Goal: Communication & Community: Answer question/provide support

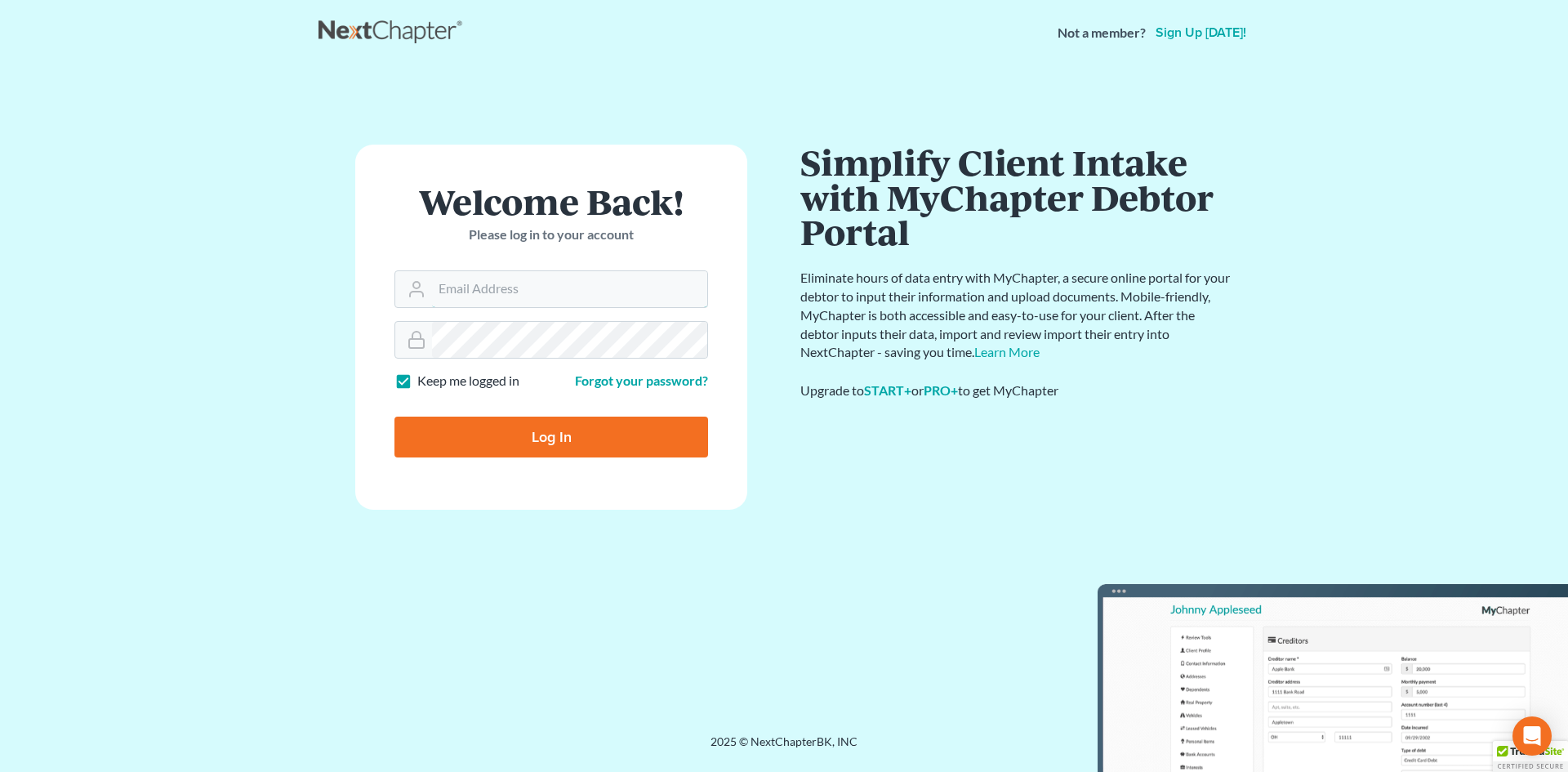
type input "[EMAIL_ADDRESS][DOMAIN_NAME]"
click at [575, 445] on input "Log In" at bounding box center [551, 437] width 314 height 40
type input "Thinking..."
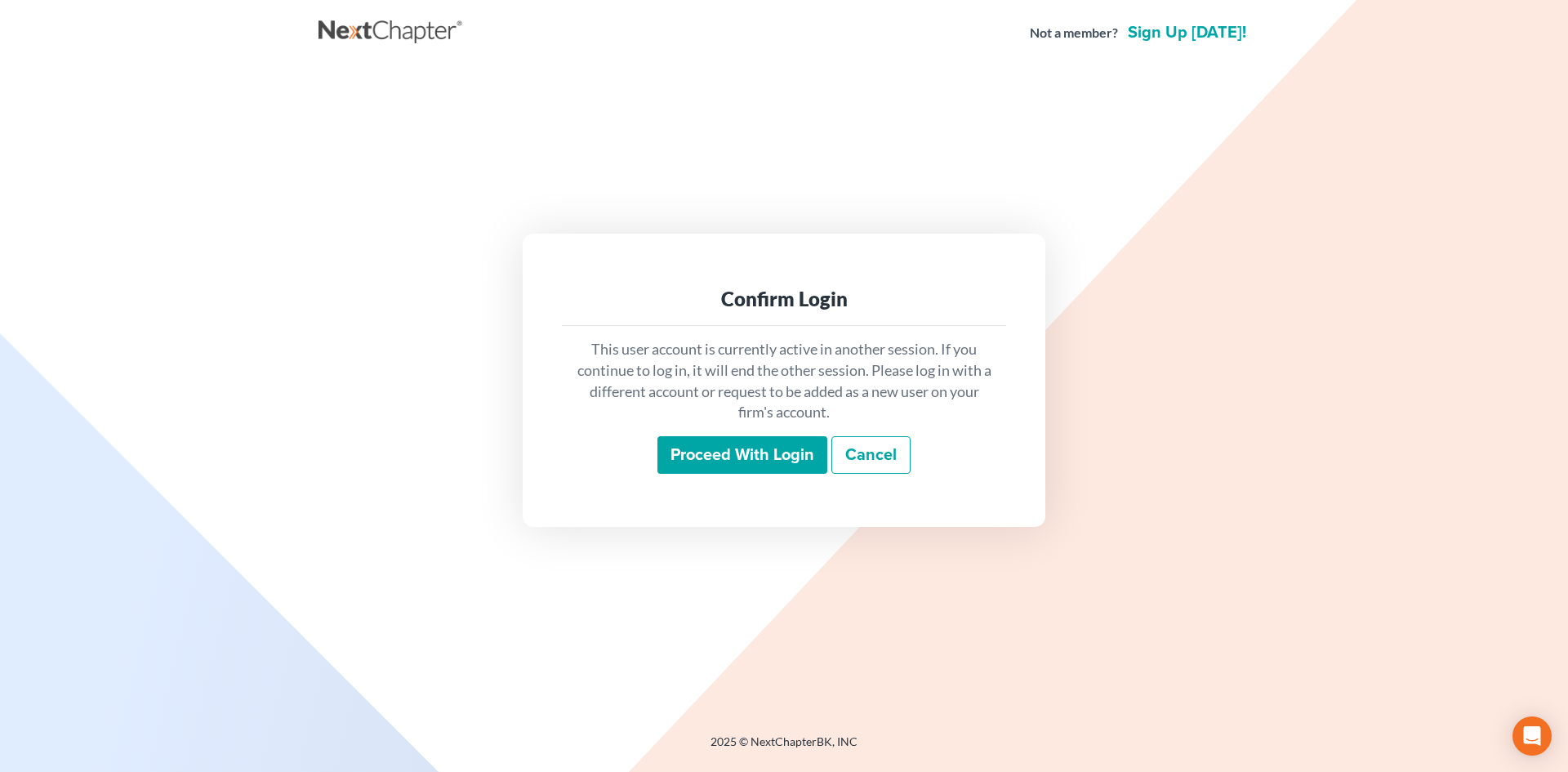
click at [750, 461] on input "Proceed with login" at bounding box center [742, 455] width 170 height 38
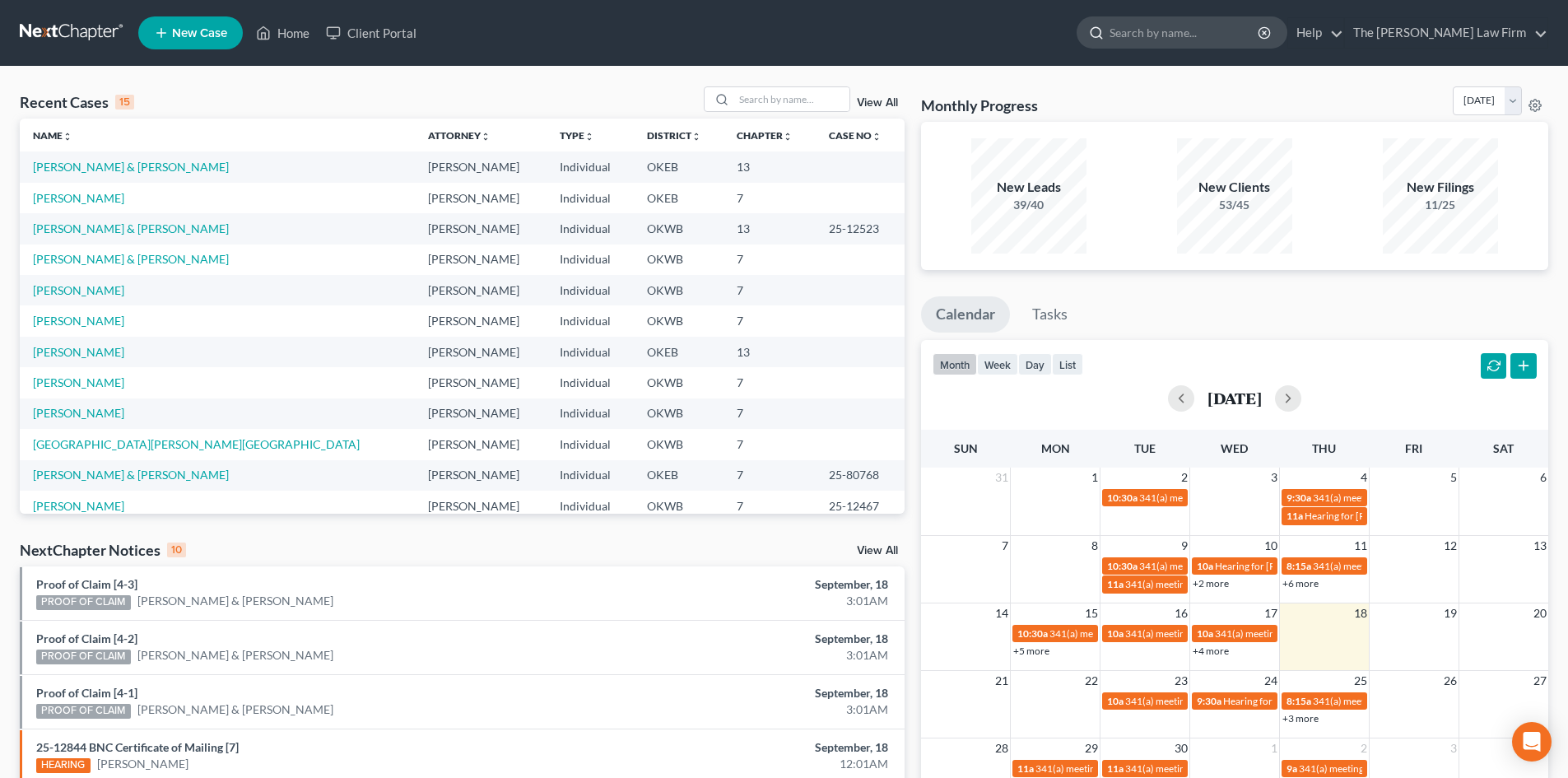
click at [1187, 30] on input "search" at bounding box center [1185, 32] width 151 height 30
type input "griggs, bev"
click at [1201, 86] on span "Griggs, Beverly" at bounding box center [1151, 89] width 98 height 15
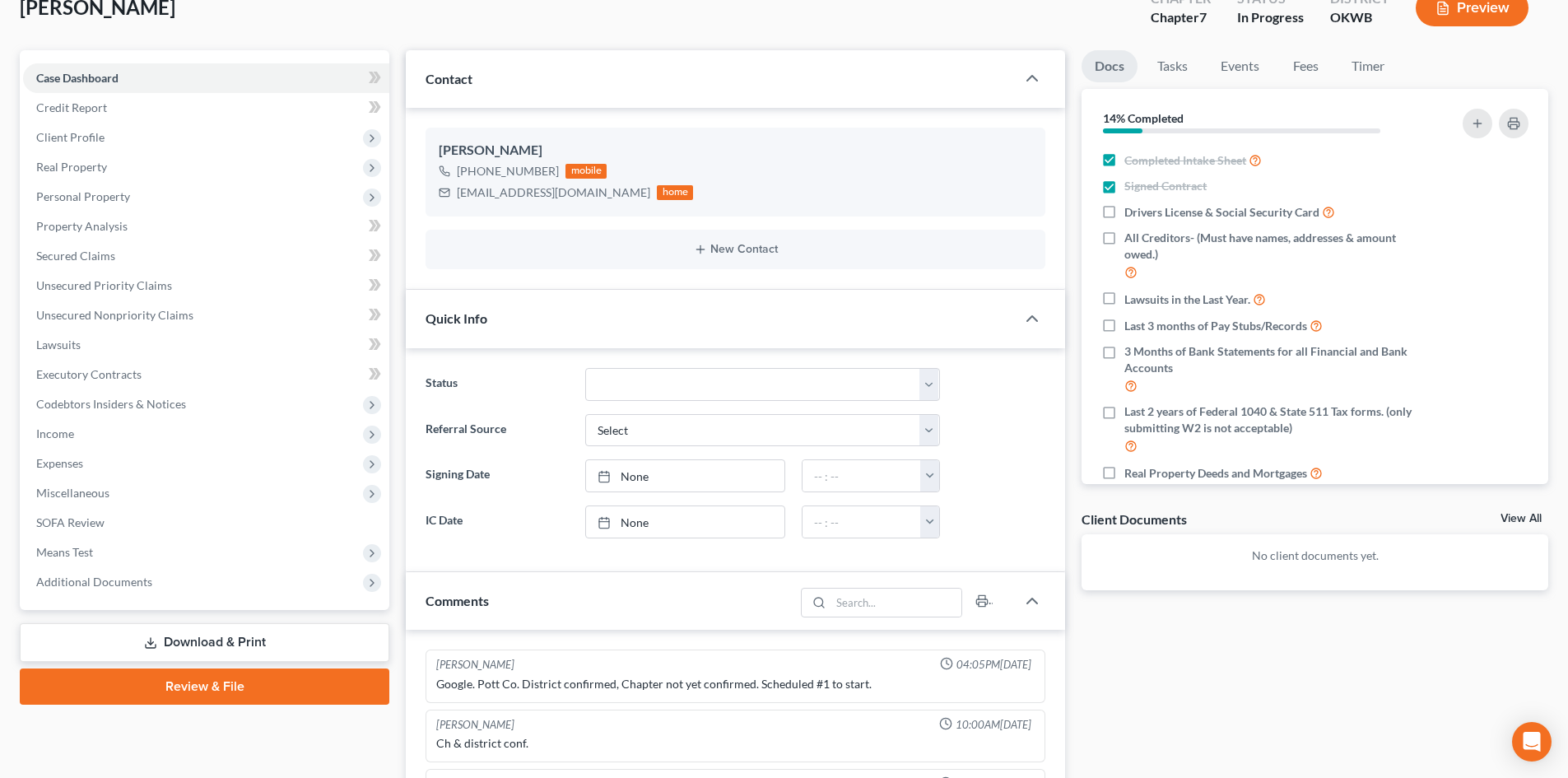
scroll to position [82, 0]
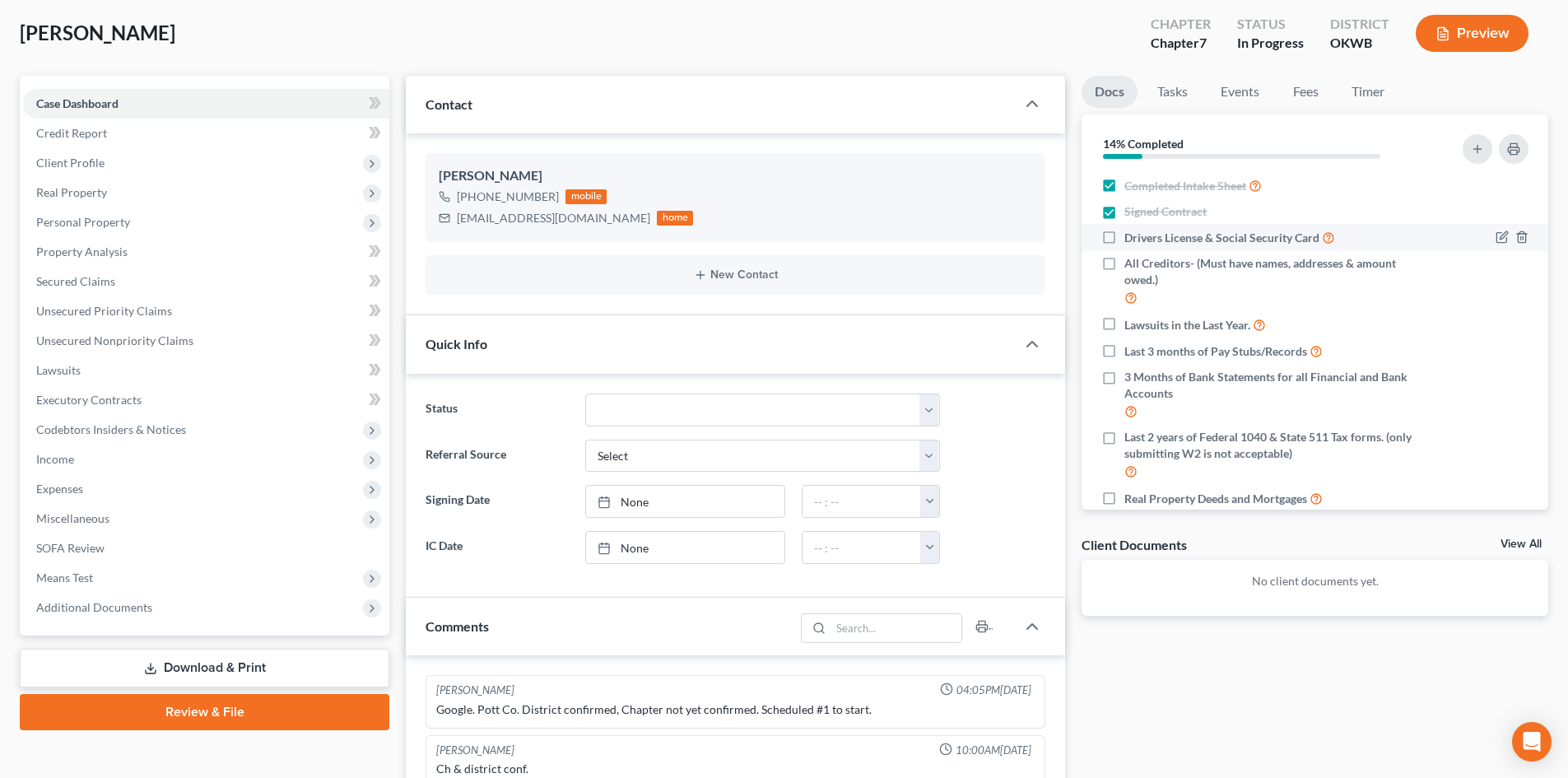
click at [1124, 239] on label "Drivers License & Social Security Card" at bounding box center [1229, 238] width 211 height 19
click at [1131, 239] on input "Drivers License & Social Security Card" at bounding box center [1136, 234] width 10 height 10
checkbox input "true"
click at [1515, 148] on icon "button" at bounding box center [1513, 150] width 10 height 5
drag, startPoint x: 473, startPoint y: 221, endPoint x: 604, endPoint y: 227, distance: 131.1
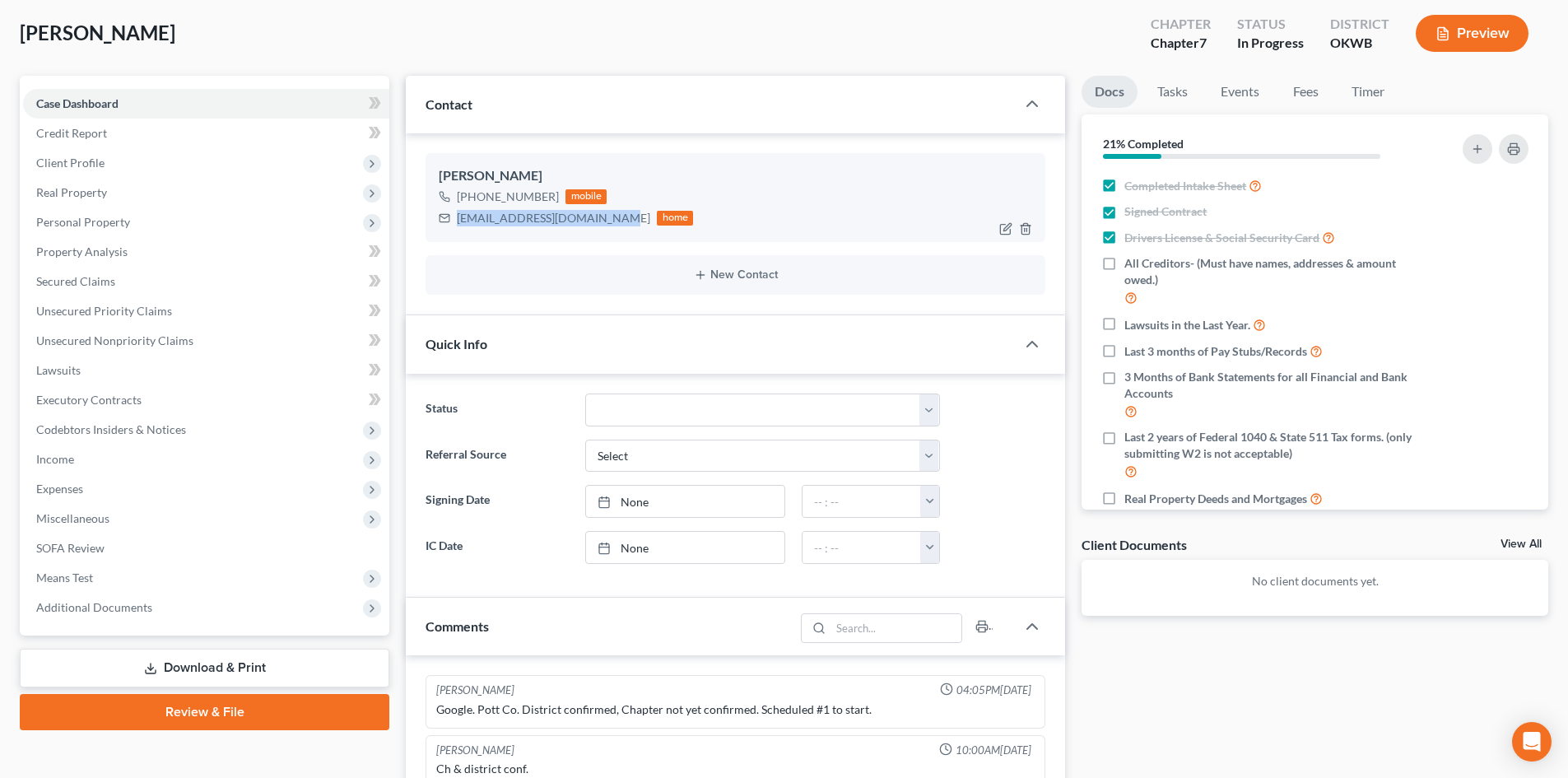
click at [604, 227] on div "deniselangston74@gmail.com home" at bounding box center [565, 218] width 254 height 22
copy div "deniselangston74@gmail.com"
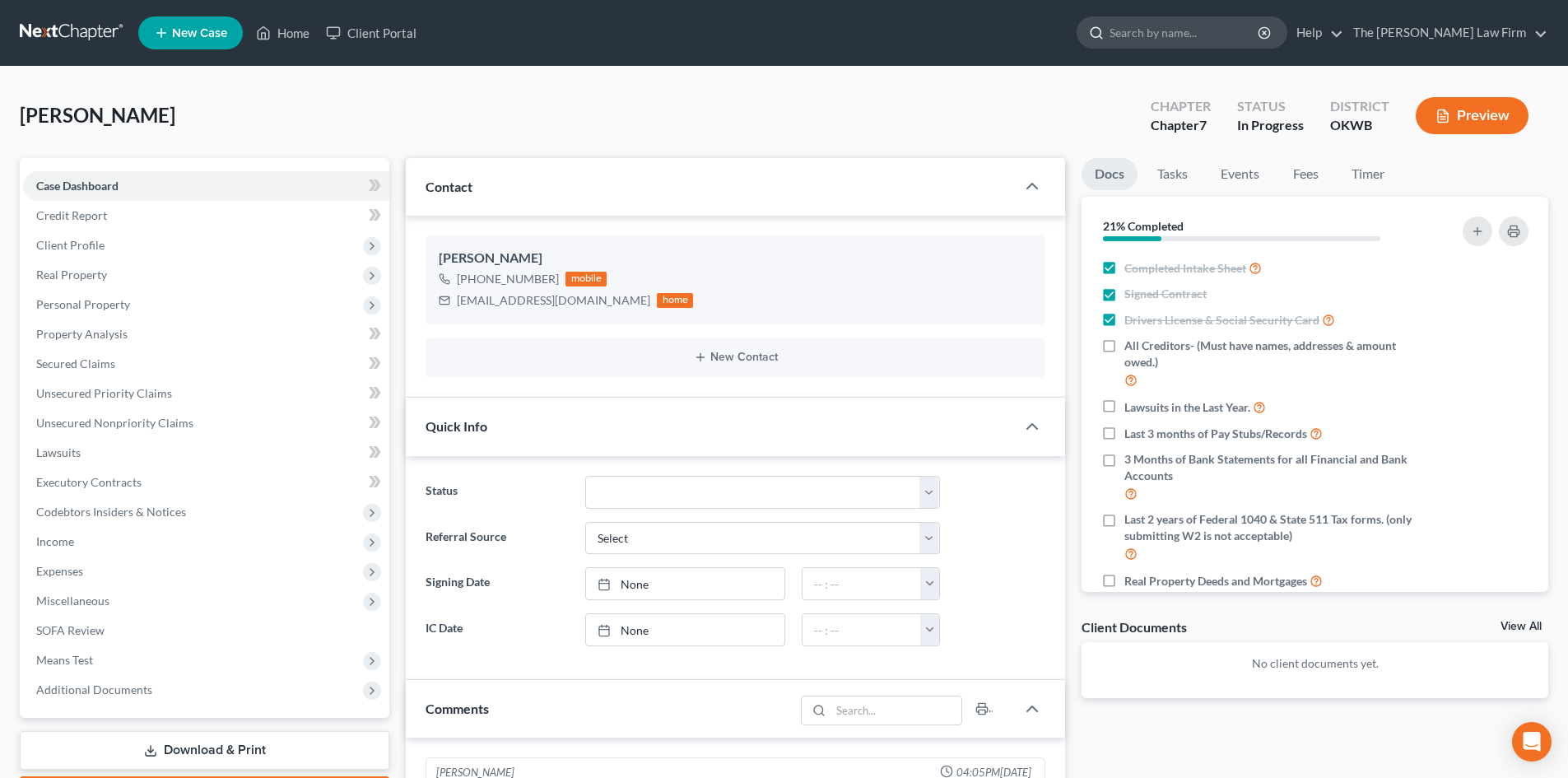
click at [1204, 31] on input "search" at bounding box center [1185, 32] width 151 height 30
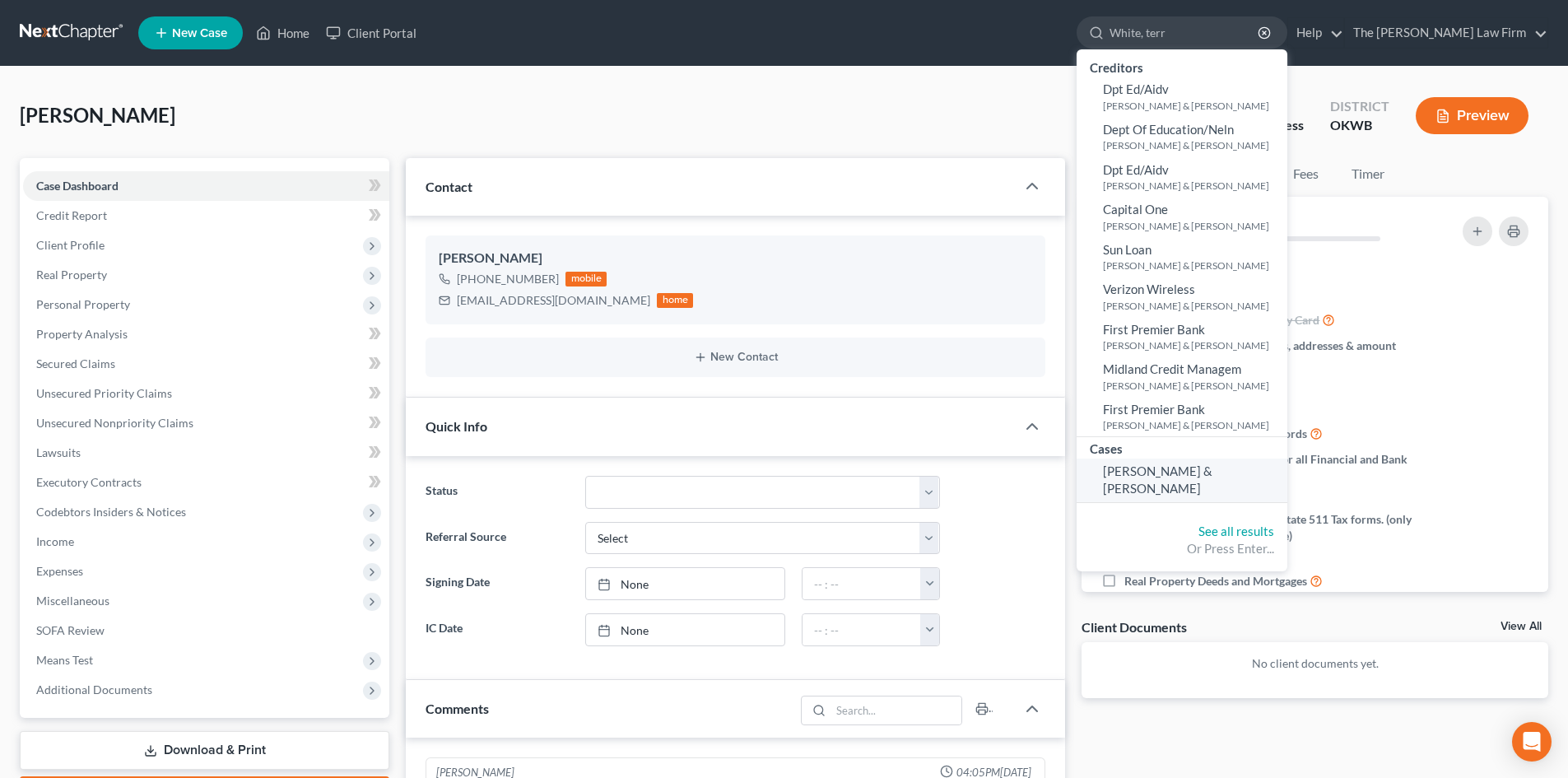
type input "White, terr"
click at [1213, 471] on span "White, Terrance & Alicia" at bounding box center [1157, 479] width 109 height 32
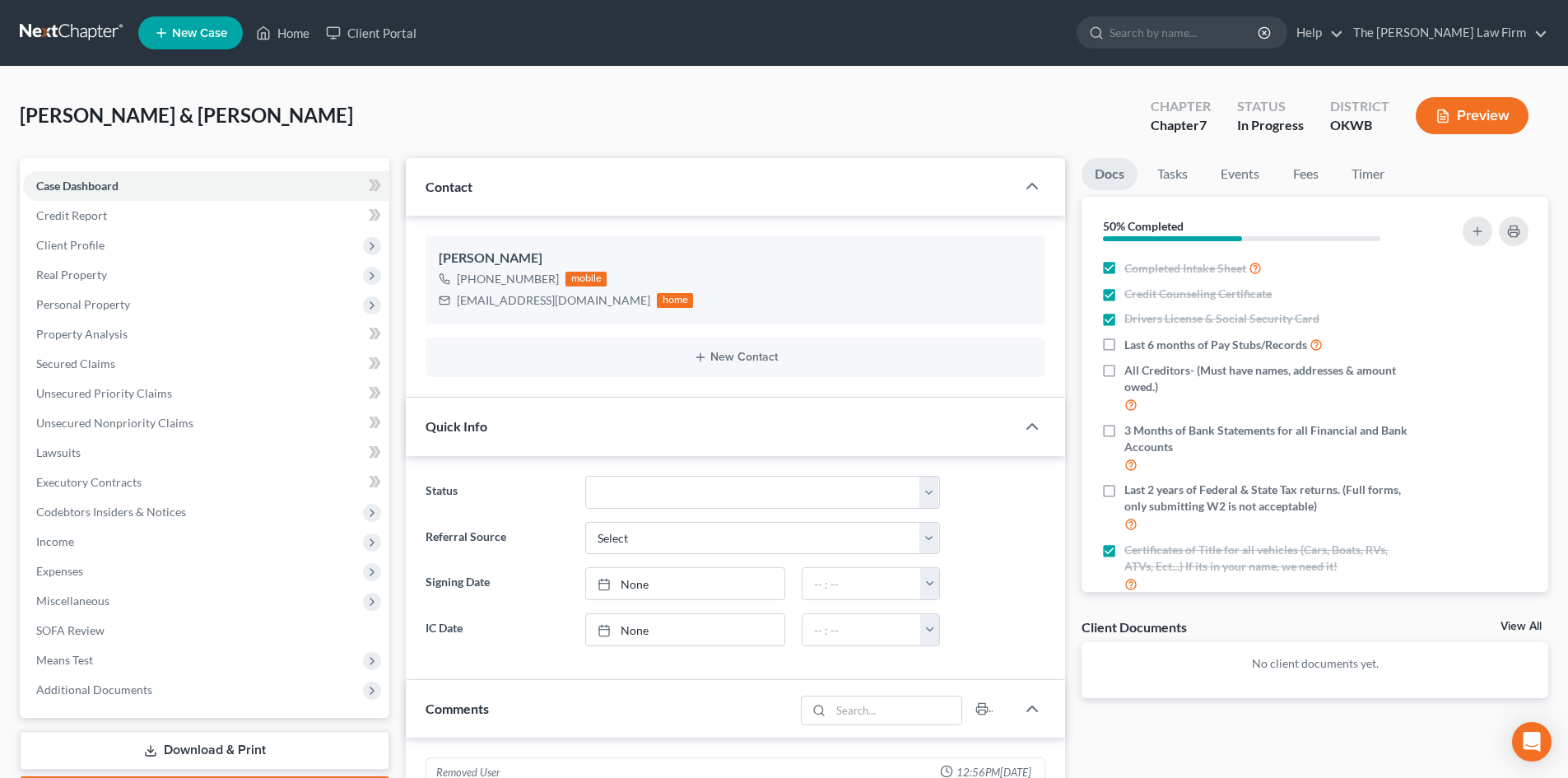
scroll to position [2460, 0]
click at [105, 217] on span "Credit Report" at bounding box center [72, 215] width 71 height 14
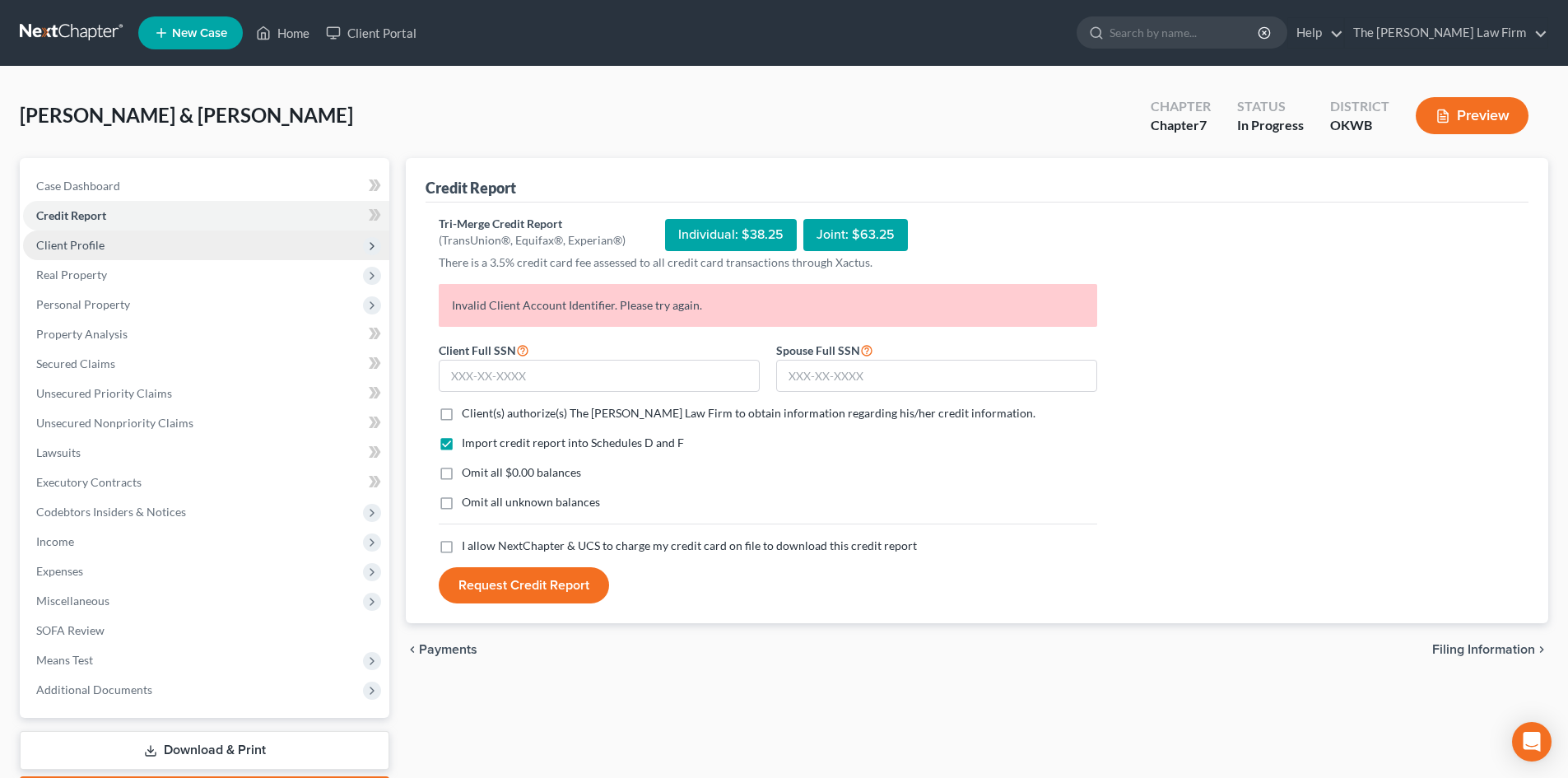
click at [91, 239] on span "Client Profile" at bounding box center [70, 245] width 69 height 14
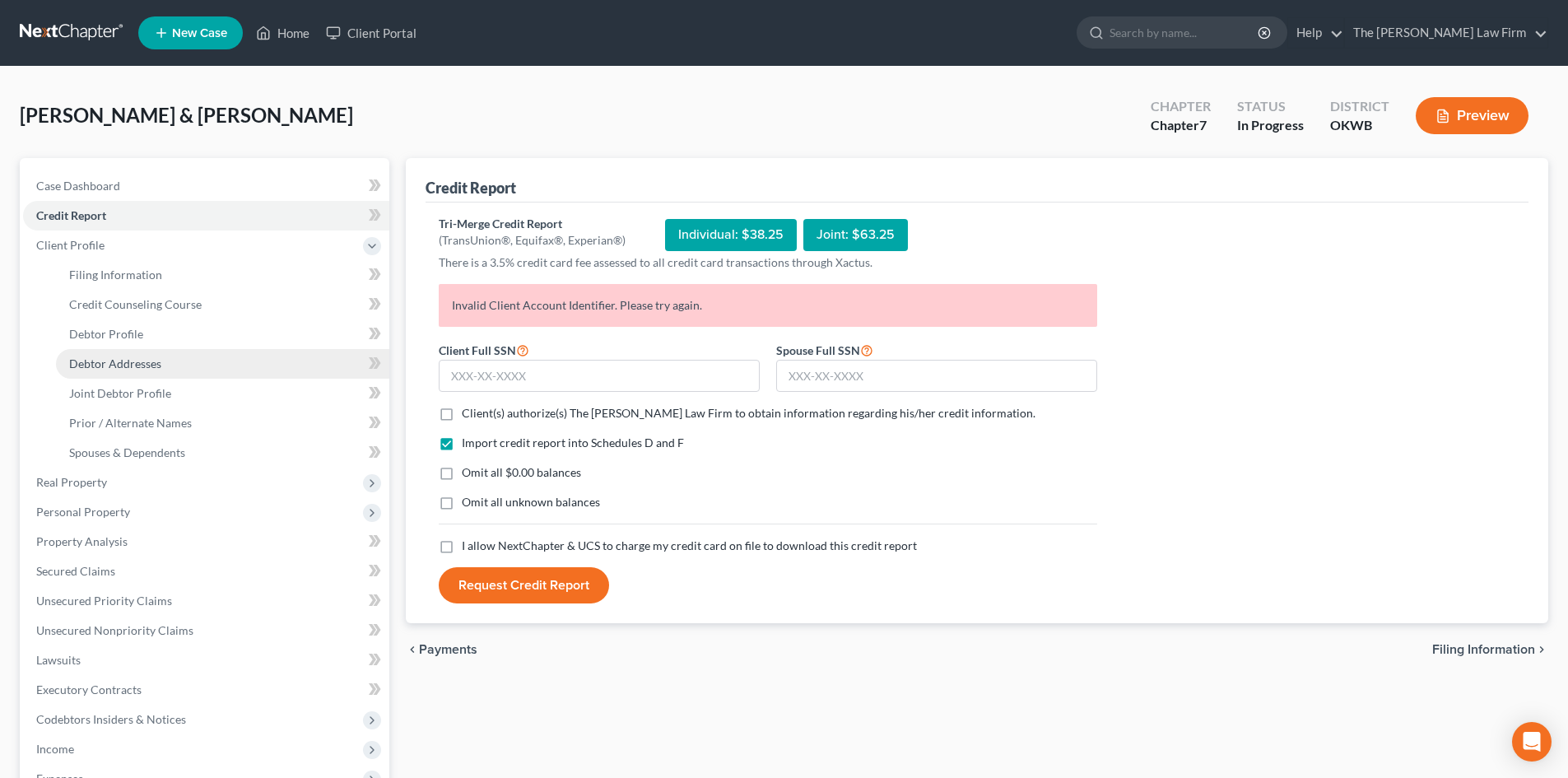
click at [98, 358] on span "Debtor Addresses" at bounding box center [115, 364] width 92 height 14
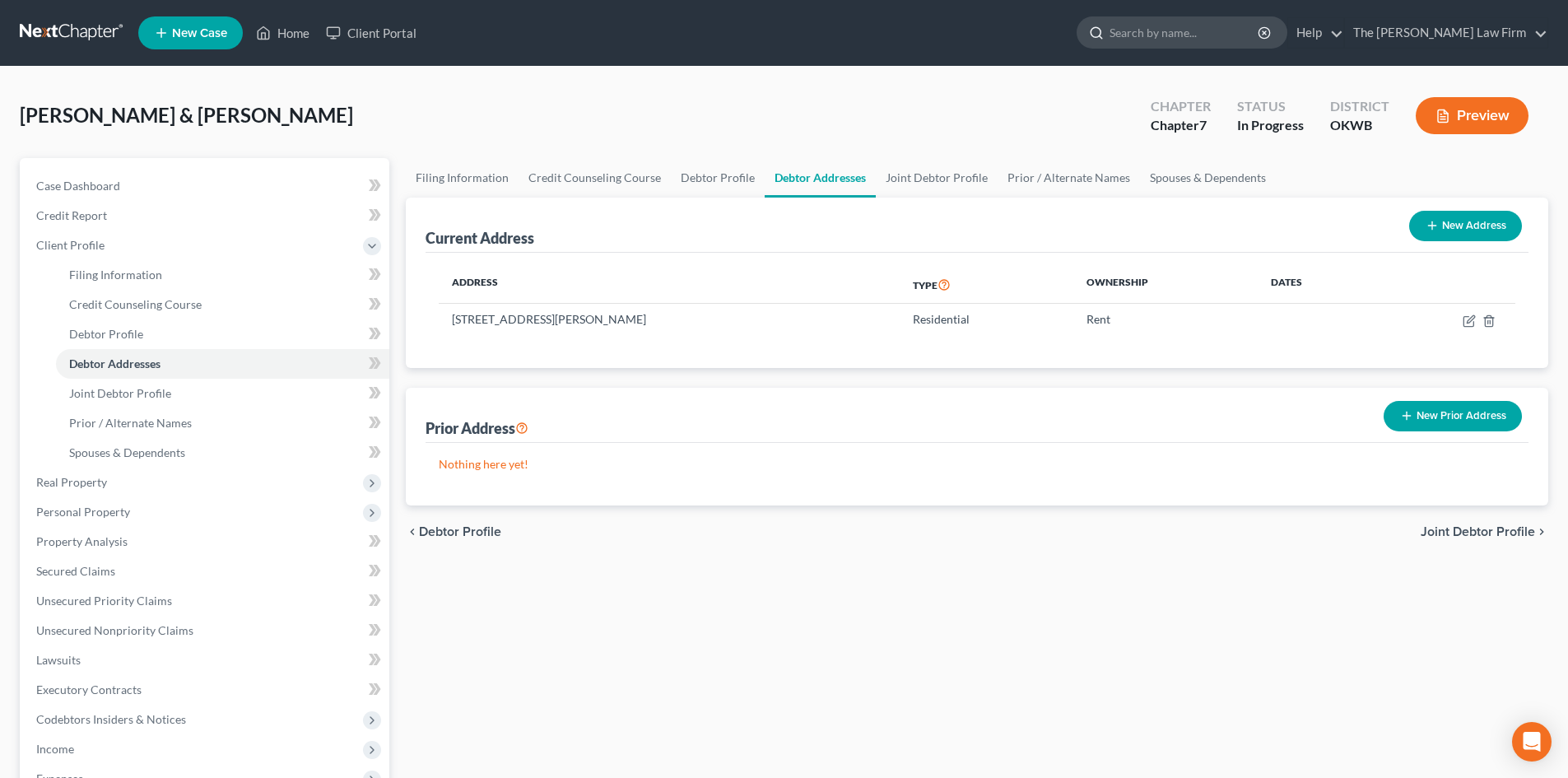
click at [1179, 34] on input "search" at bounding box center [1185, 32] width 151 height 30
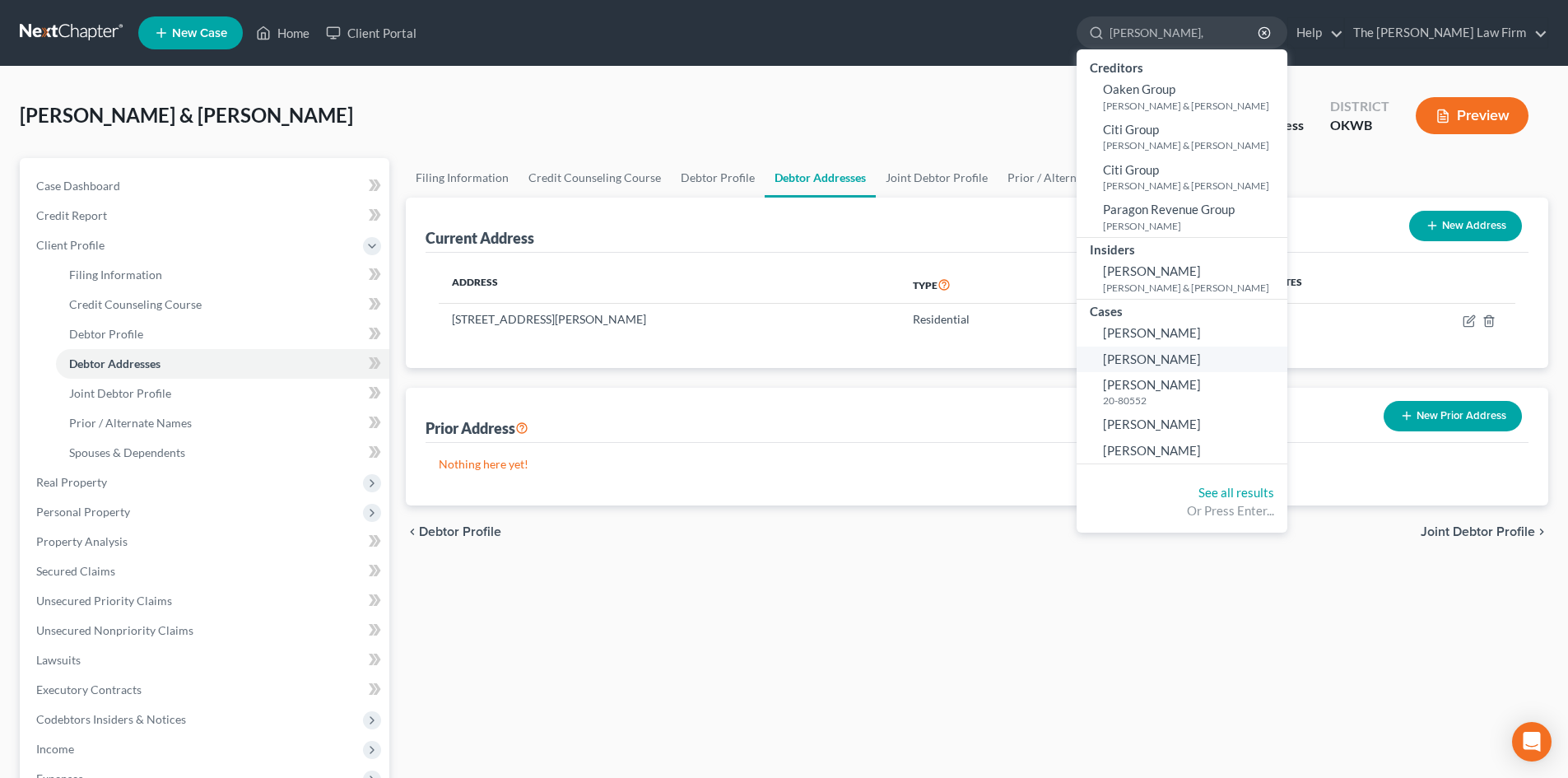
type input "Griggs,"
click at [1201, 360] on span "Griggs, Beverly" at bounding box center [1151, 359] width 98 height 15
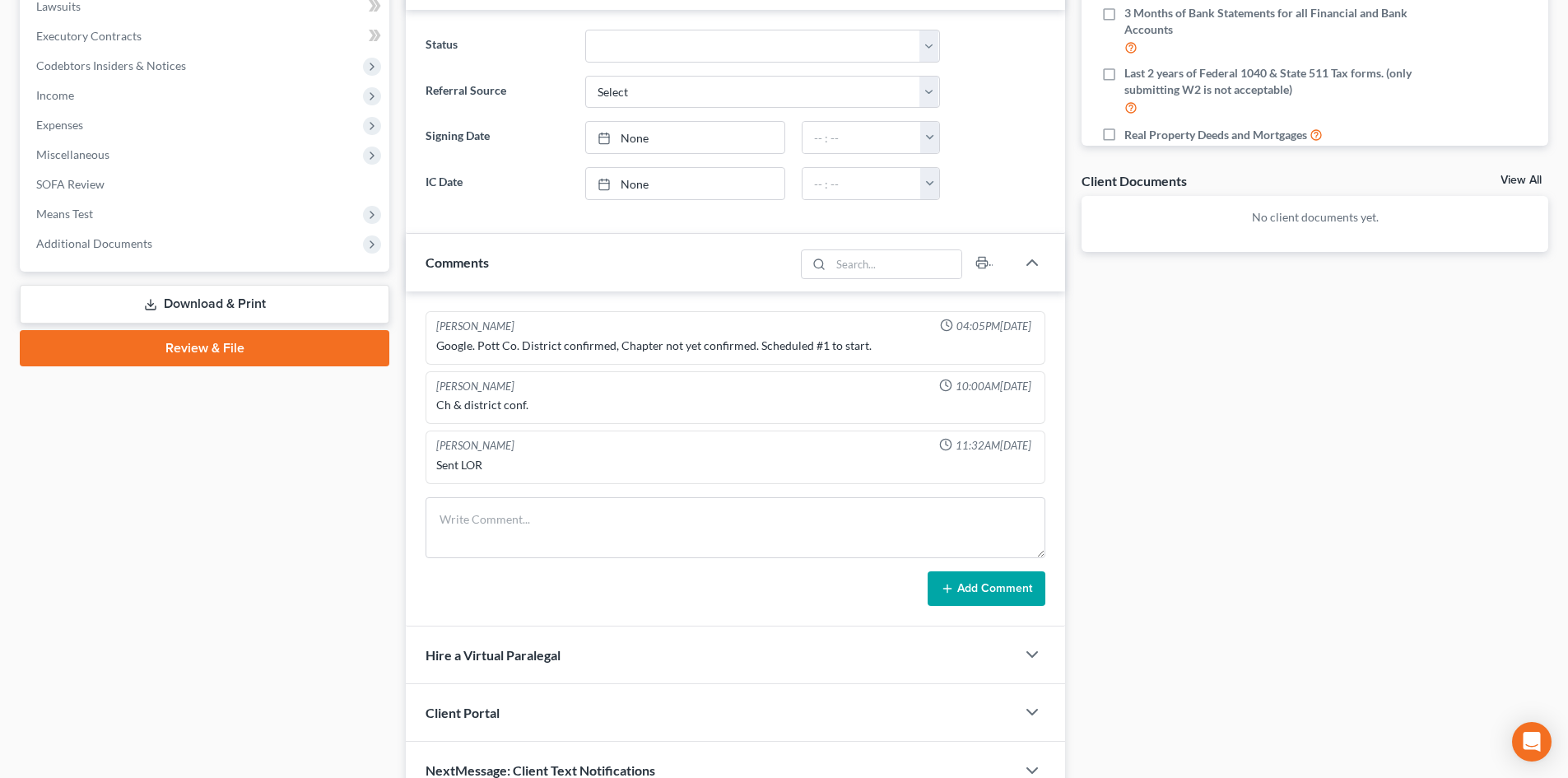
scroll to position [531, 0]
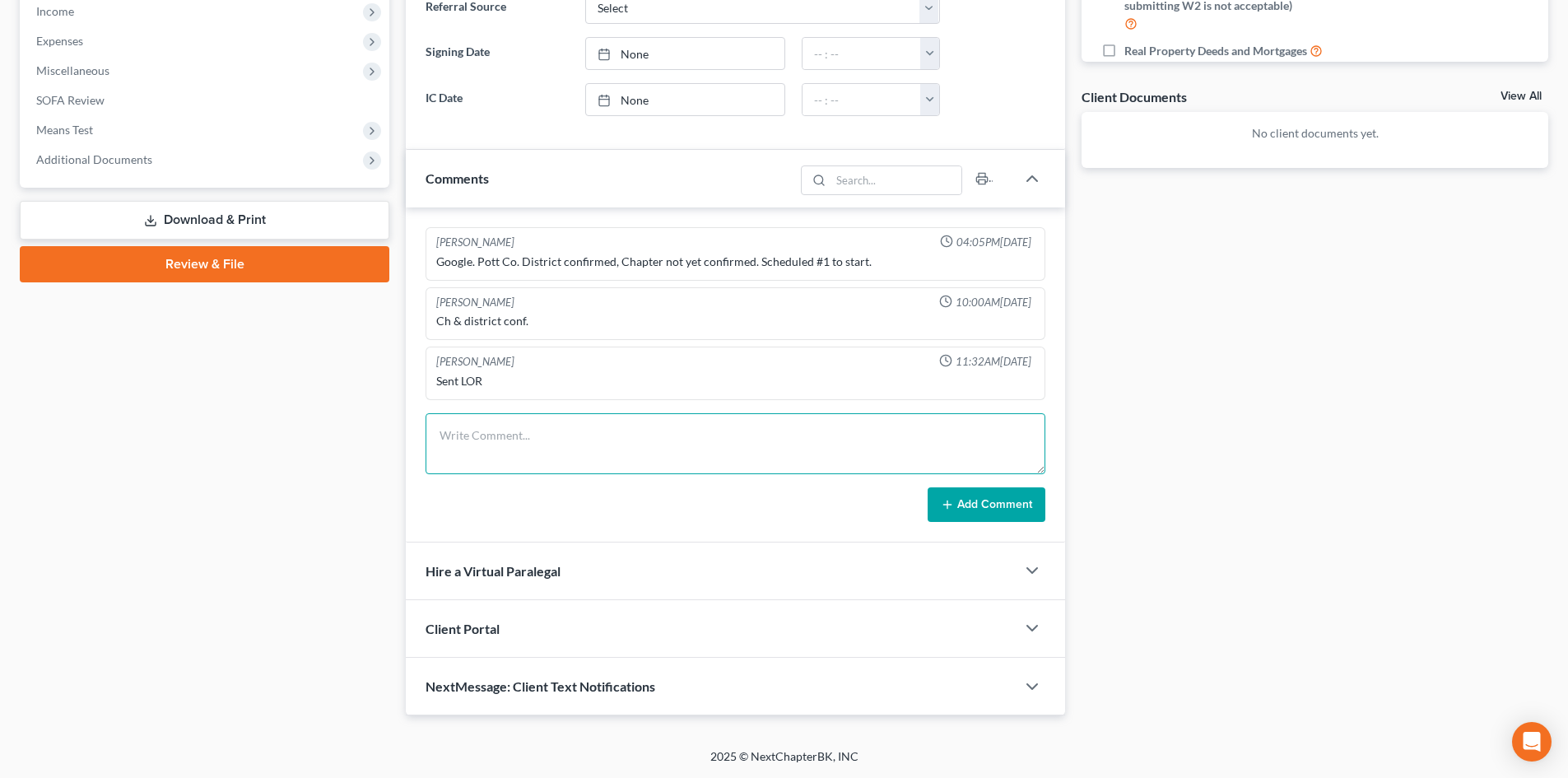
click at [484, 439] on textarea at bounding box center [735, 444] width 620 height 61
paste textarea "Need 3 mo of Chime bank statements, 3 mo paystubs, sworn statement about not wo…"
click at [890, 437] on textarea "Need 3 mo of Chime bank statements, 3 mo paystubs, sworn statement about not wo…" at bounding box center [735, 444] width 620 height 61
click at [958, 439] on textarea "Need 3 mo of Chime bank statements, 3 mo paystubs, sworn statement about not wo…" at bounding box center [735, 444] width 620 height 61
click at [441, 431] on textarea "Need 3 mo of Chime bank statements, 3 mo paystubs, sworn statement about not wo…" at bounding box center [735, 444] width 620 height 61
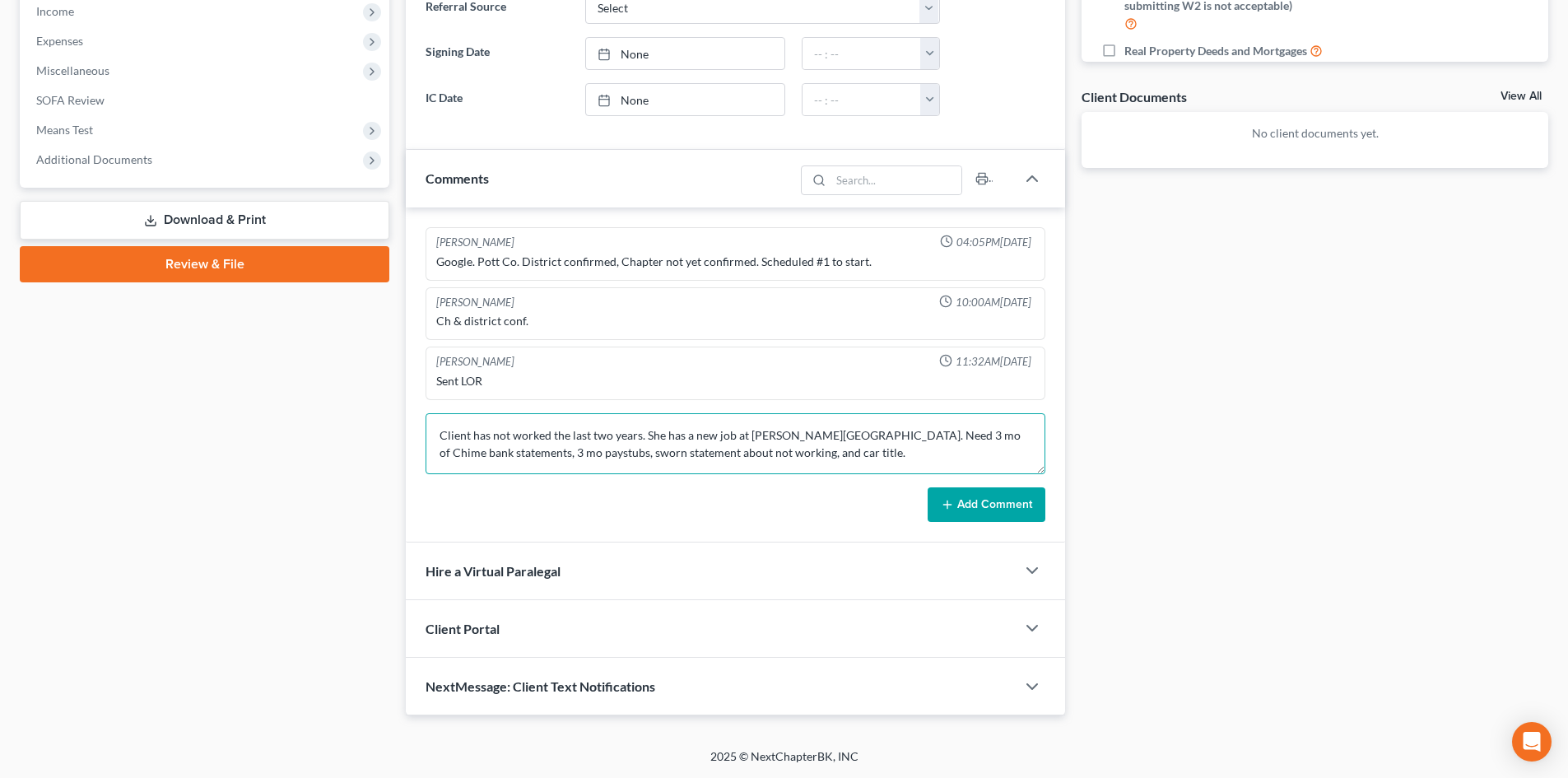
type textarea "Client has not worked the last two years. She has a new job at Fussell Applianc…"
click at [977, 508] on button "Add Comment" at bounding box center [987, 504] width 118 height 35
